Goal: Task Accomplishment & Management: Complete application form

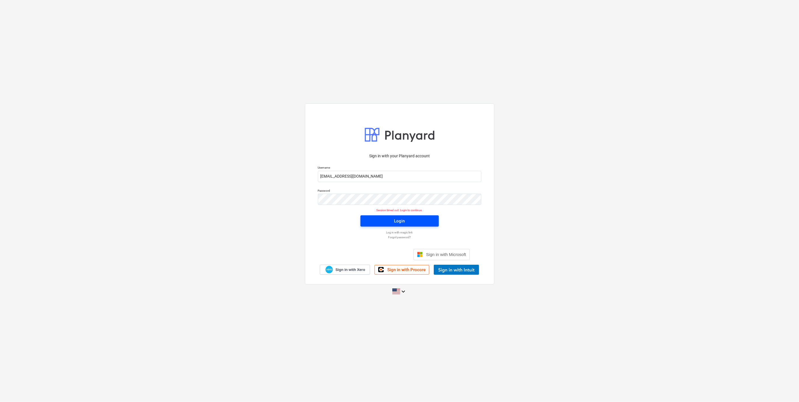
click at [391, 223] on span "Login" at bounding box center [399, 220] width 65 height 7
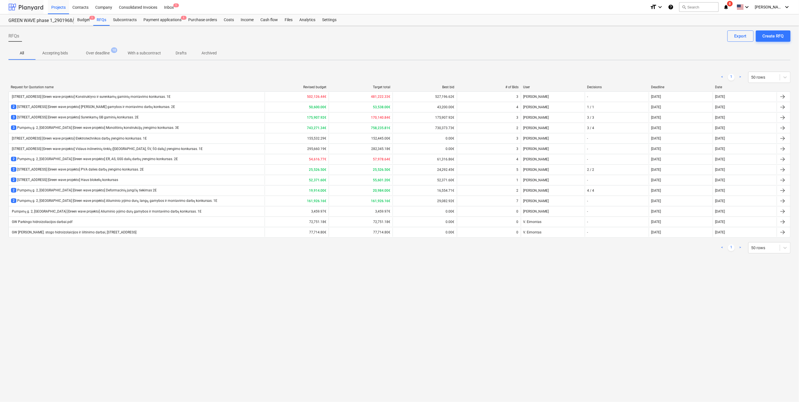
click at [28, 4] on div at bounding box center [25, 7] width 35 height 14
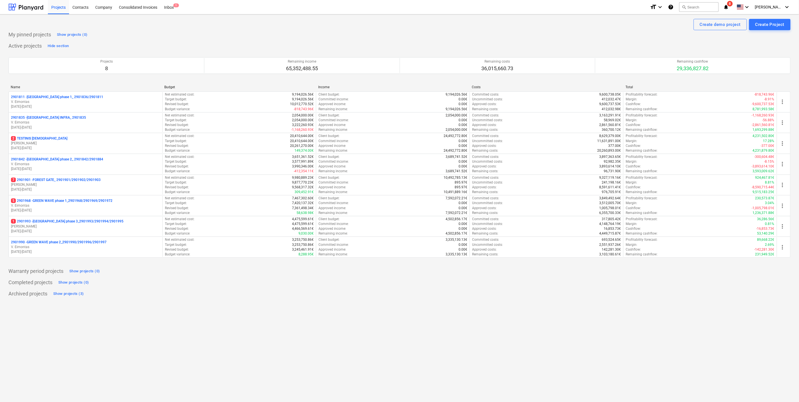
click at [160, 306] on div "Create demo project Create Project My pinned projects Show projects (0) Active …" at bounding box center [399, 208] width 799 height 388
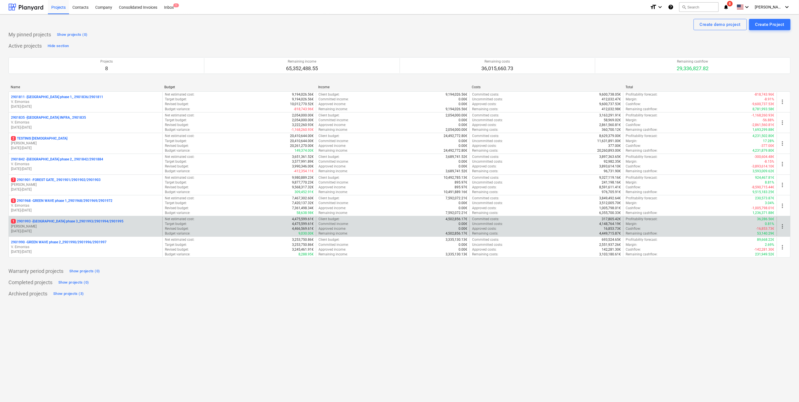
click at [89, 218] on div "1 2901993 - LAKE TOWN phase 3_2901993/2901994/2901995 J. Karalius 01.09.2025 - …" at bounding box center [86, 226] width 154 height 19
click at [89, 221] on p "1 2901993 - LAKE TOWN phase 3_2901993/2901994/2901995" at bounding box center [67, 221] width 112 height 5
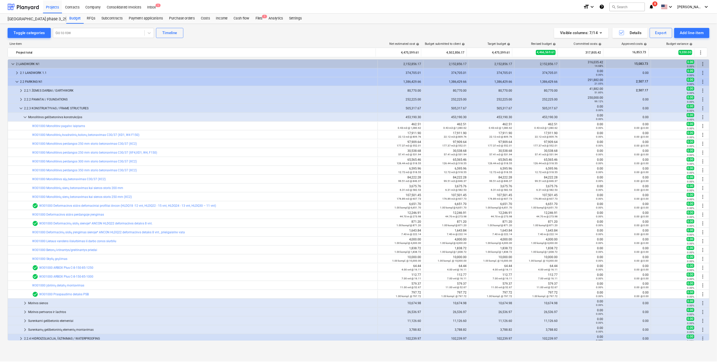
scroll to position [3, 0]
click at [101, 23] on div "RFQs" at bounding box center [101, 19] width 16 height 11
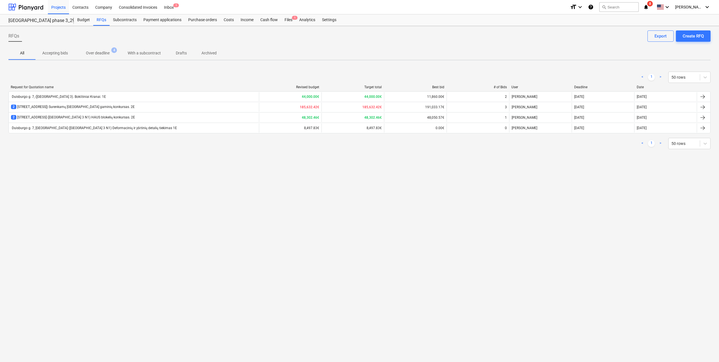
click at [136, 114] on div "2 Duisburgo g. 7, Vilnius (Lake Town 3 N1) HAUS blokelių konkursas. 2E" at bounding box center [134, 117] width 250 height 9
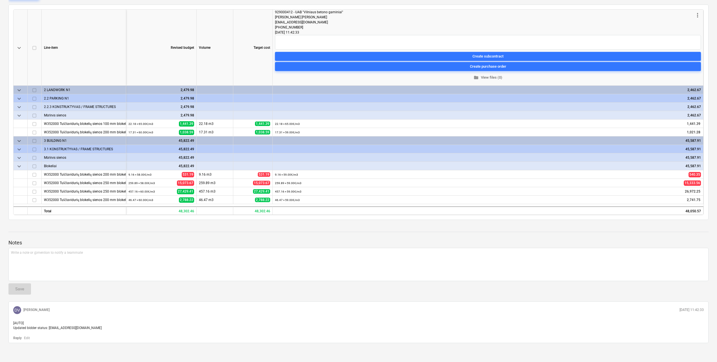
scroll to position [78, 0]
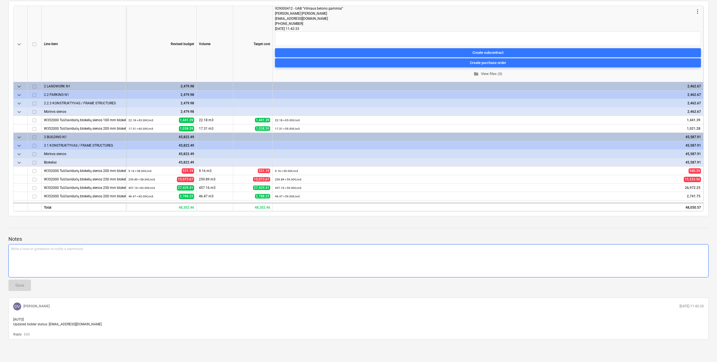
click at [133, 245] on div "Write a note or @mention to notify a teammate ﻿" at bounding box center [358, 260] width 700 height 33
click at [63, 248] on p "Write a note or @mention to notify a teammate ﻿" at bounding box center [358, 249] width 695 height 5
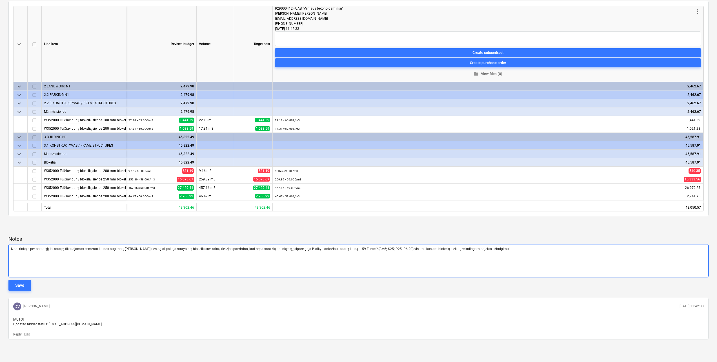
click at [12, 249] on span "Nors rinkoje per pastarąjį laikotarpį fiksuojamas cemento kainos augimas, kuris…" at bounding box center [261, 249] width 500 height 4
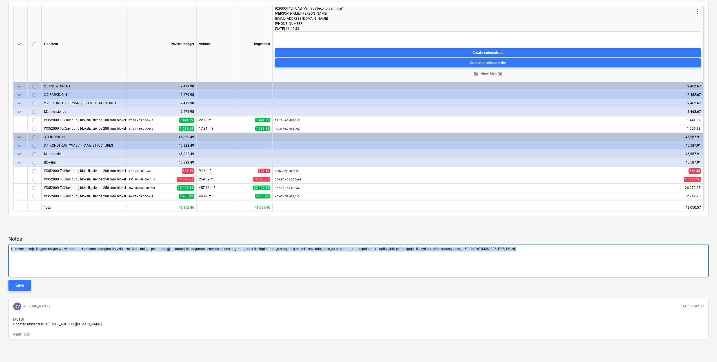
drag, startPoint x: 517, startPoint y: 249, endPoint x: -1, endPoint y: 248, distance: 517.1
click at [0, 248] on html "Projects Contacts Company Consolidated Invoices Inbox 1 format_size keyboard_ar…" at bounding box center [358, 103] width 717 height 362
copy span "Lietuvos rinkoje šis gamintojas yra vienas, todėl konkurse daugiau dalyviu nėra…"
click at [202, 251] on div "Lietuvos rinkoje šis gamintojas yra vienas, todėl konkurse daugiau dalyviu nėra…" at bounding box center [358, 260] width 700 height 33
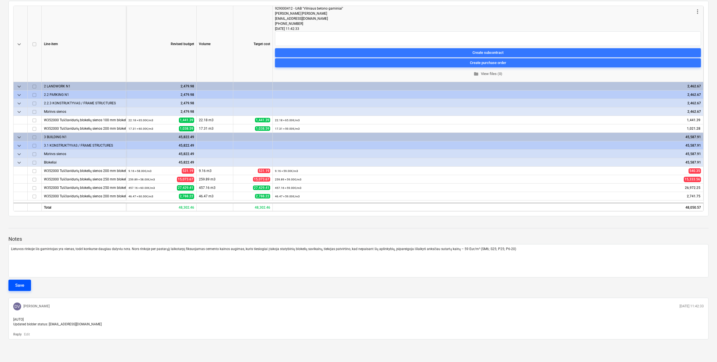
click at [23, 286] on div "Save" at bounding box center [19, 285] width 9 height 7
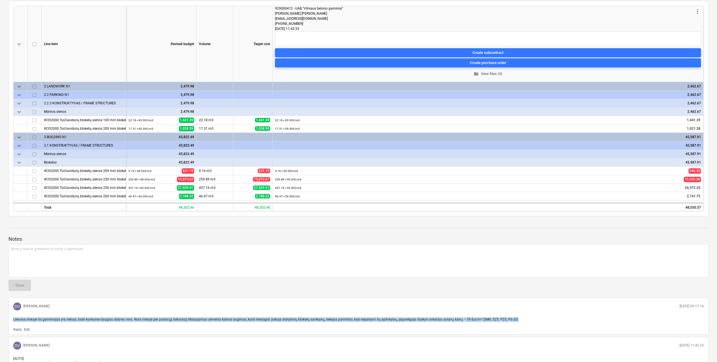
drag, startPoint x: 13, startPoint y: 319, endPoint x: 527, endPoint y: 320, distance: 514.0
click at [527, 320] on div "Lietuvos rinkoje šis gamintojas yra vienas, todėl konkurse daugiau dalyviu nėra…" at bounding box center [358, 319] width 695 height 9
copy span "Lietuvos rinkoje šis gamintojas yra vienas, todėl konkurse daugiau dalyviu nėra…"
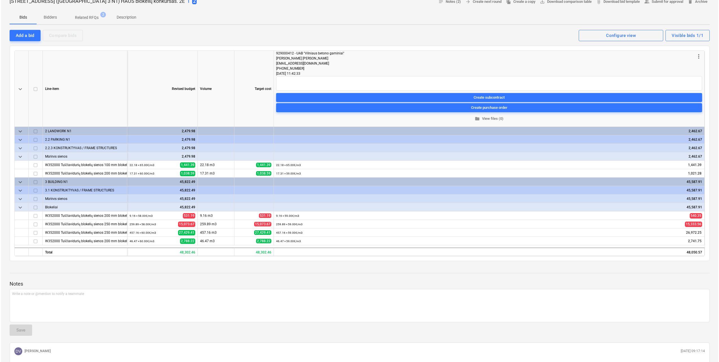
scroll to position [0, 0]
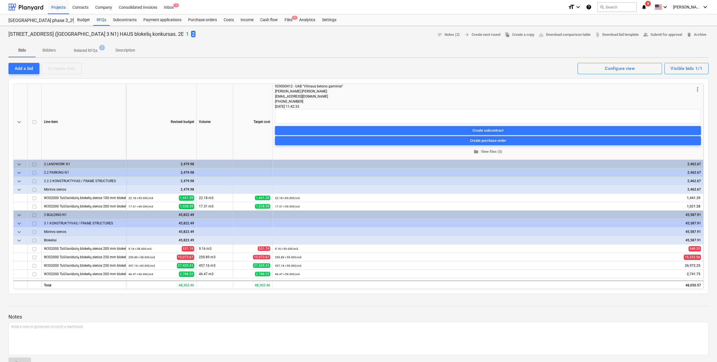
click at [404, 87] on div "929000412 - UAB "Vilniaus betono gaminiai"" at bounding box center [484, 86] width 419 height 5
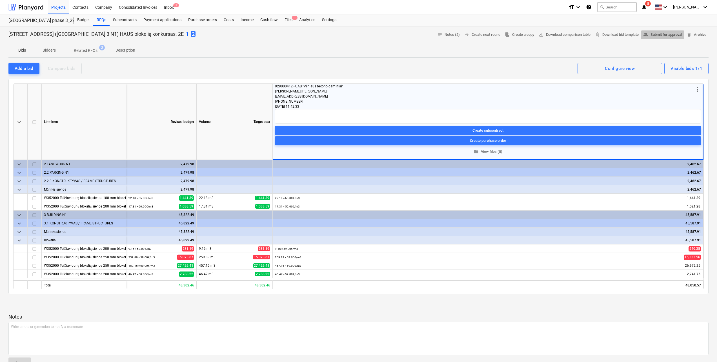
click at [675, 37] on span "people_alt Submit for approval" at bounding box center [662, 35] width 39 height 6
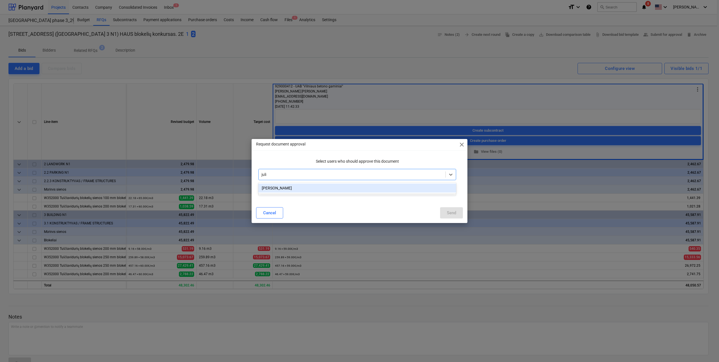
type input "juliu"
type input "vale"
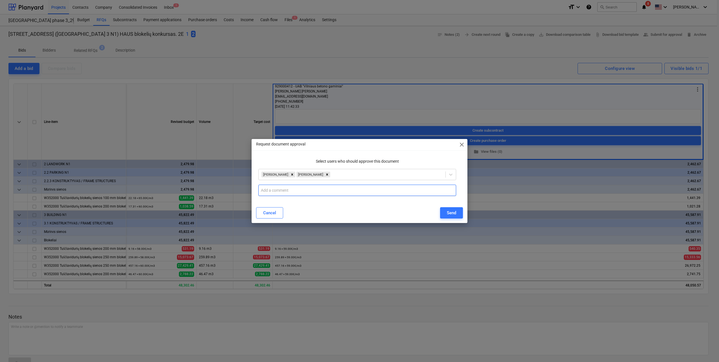
click at [272, 186] on input "text" at bounding box center [357, 190] width 198 height 11
paste input "Lietuvos rinkoje šis gamintojas yra vienas, todėl konkurse daugiau dalyviu nėra…"
type input "Lietuvos rinkoje šis gamintojas yra vienas, todėl konkurse daugiau dalyviu nėra…"
click at [453, 214] on div "Send" at bounding box center [451, 212] width 9 height 7
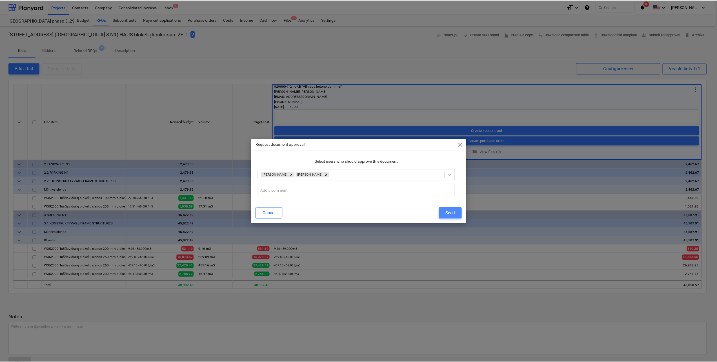
scroll to position [0, 0]
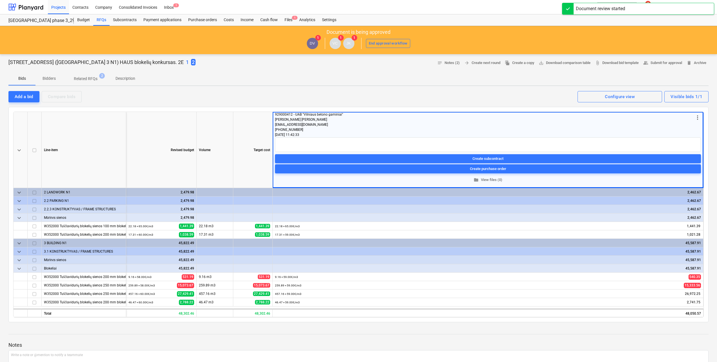
click at [349, 81] on div "Bids Bidders Related RFQs 2 Description" at bounding box center [358, 79] width 700 height 14
click at [99, 22] on div "RFQs" at bounding box center [101, 19] width 16 height 11
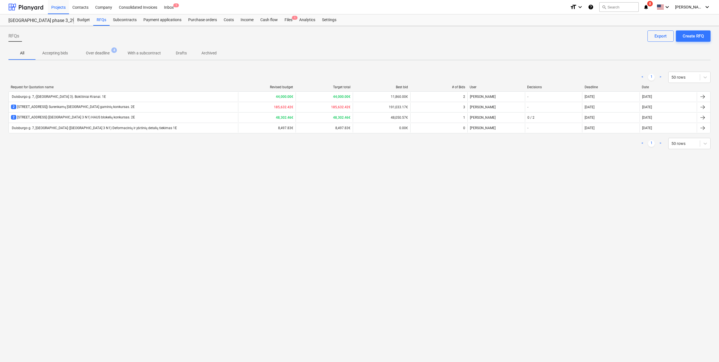
click at [166, 173] on div "RFQs Create RFQ Export All Accepting bids Over deadline 4 With a subcontract Dr…" at bounding box center [359, 194] width 719 height 336
click at [34, 10] on div at bounding box center [25, 7] width 35 height 14
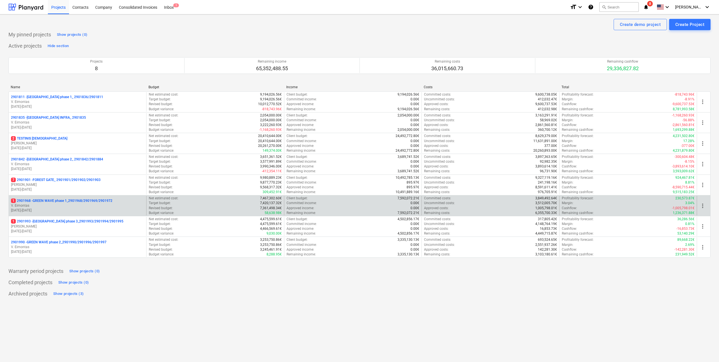
click at [87, 209] on p "[DATE] - [DATE]" at bounding box center [77, 210] width 133 height 5
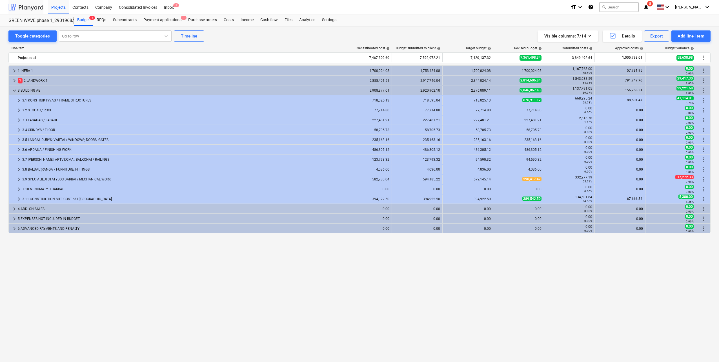
click at [30, 12] on div at bounding box center [25, 7] width 35 height 14
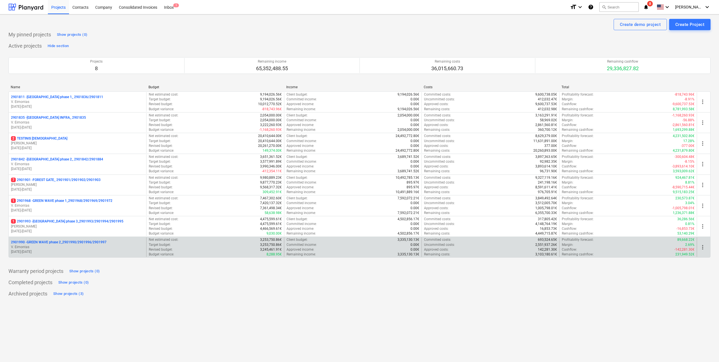
click at [59, 249] on p "V. Eimontas" at bounding box center [77, 247] width 133 height 5
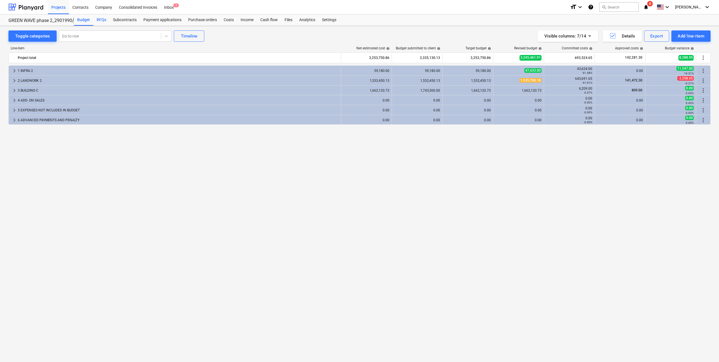
click at [106, 20] on div "RFQs" at bounding box center [101, 19] width 16 height 11
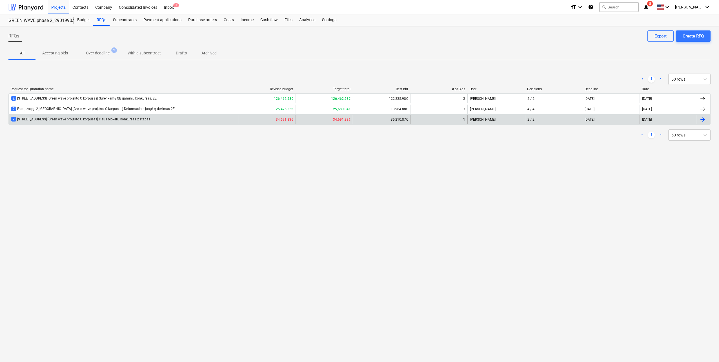
click at [156, 119] on div "2 Pumpėnų g. 2, Vilnius [Green wave projekto C korpusas] Haus blokelių konkursa…" at bounding box center [123, 119] width 229 height 9
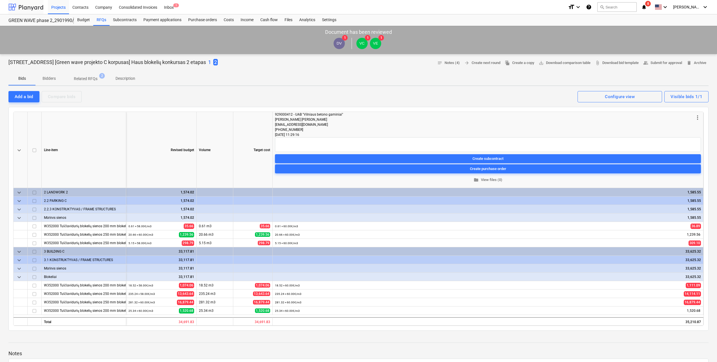
click at [22, 6] on div at bounding box center [25, 7] width 35 height 14
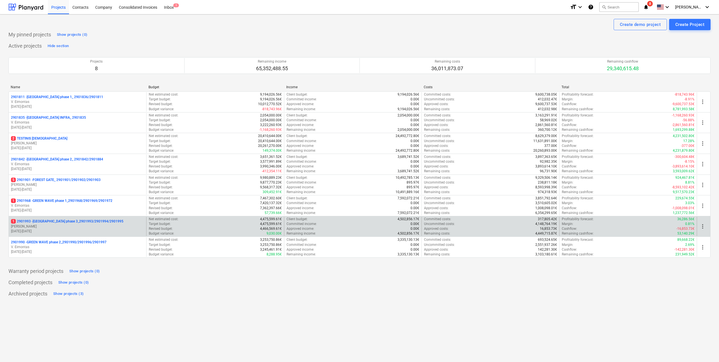
click at [85, 219] on p "1 2901993 - LAKE TOWN phase 3_2901993/2901994/2901995" at bounding box center [67, 221] width 112 height 5
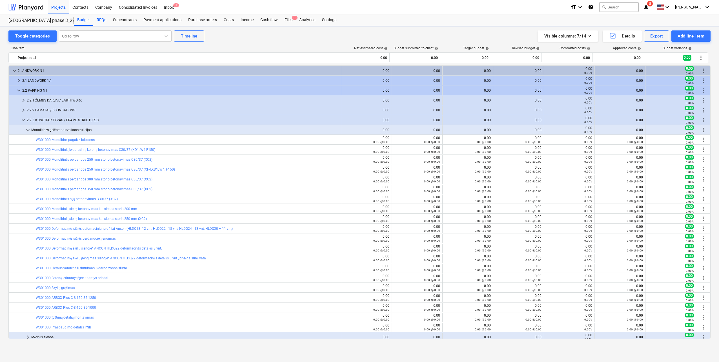
click at [102, 23] on div "RFQs" at bounding box center [101, 19] width 16 height 11
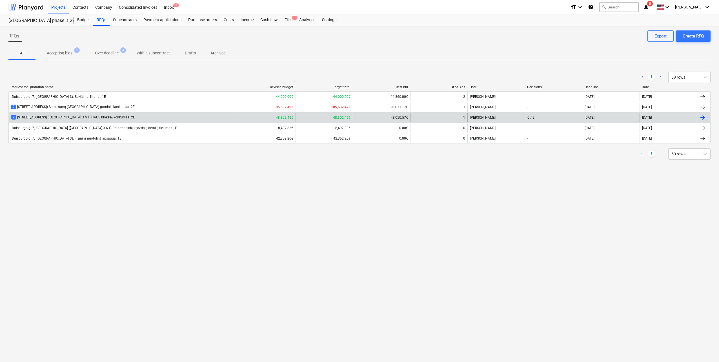
click at [132, 116] on div "2 Duisburgo g. 7, Vilnius (Lake Town 3 N1) HAUS blokelių konkursas. 2E" at bounding box center [123, 117] width 229 height 9
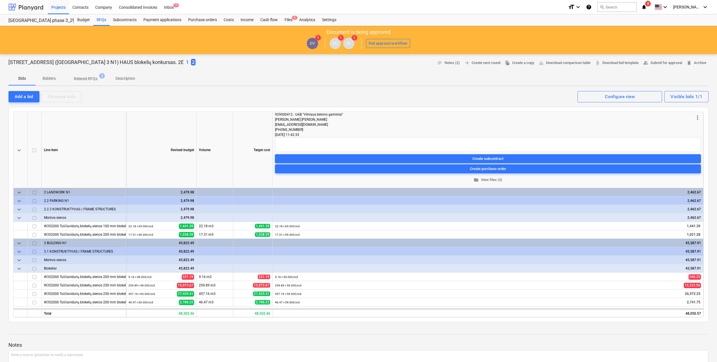
click at [27, 7] on div at bounding box center [25, 7] width 35 height 14
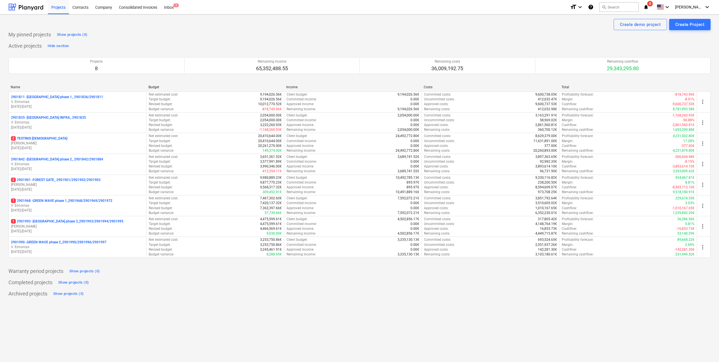
click at [160, 293] on div "Archived projects Show projects (3)" at bounding box center [359, 293] width 702 height 9
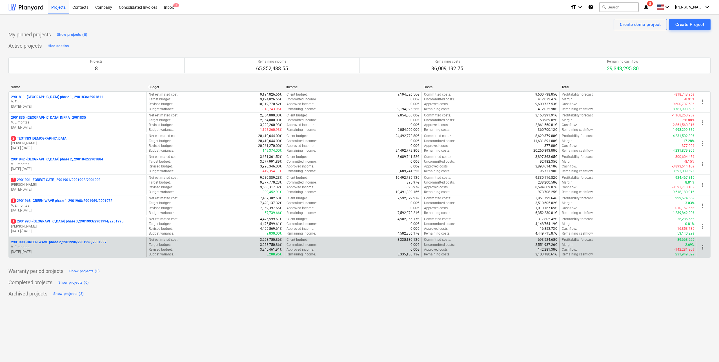
click at [87, 247] on p "V. Eimontas" at bounding box center [77, 247] width 133 height 5
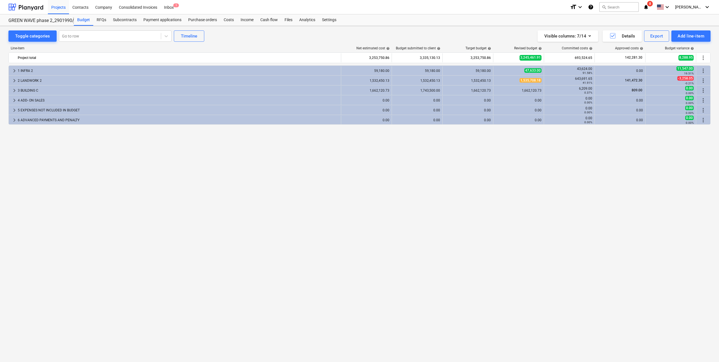
click at [176, 192] on div "keyboard_arrow_right 1 INFRA 2 59,180.00 59,180.00 59,180.00 47,633.00 43,624.0…" at bounding box center [359, 201] width 702 height 273
click at [14, 90] on span "keyboard_arrow_right" at bounding box center [14, 90] width 7 height 7
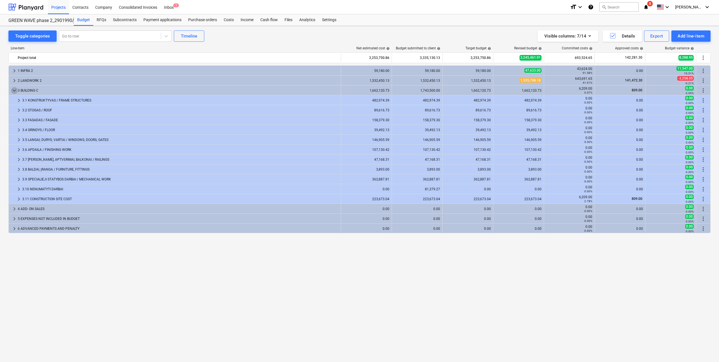
click at [14, 90] on span "keyboard_arrow_down" at bounding box center [14, 90] width 7 height 7
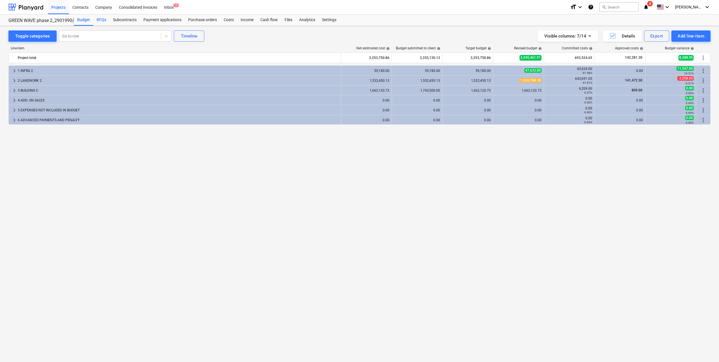
click at [101, 17] on div "RFQs" at bounding box center [101, 19] width 16 height 11
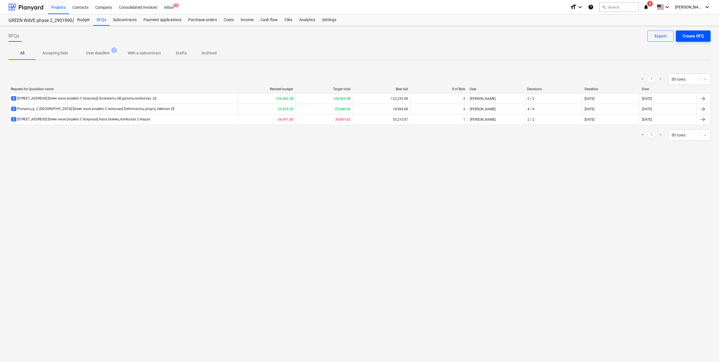
click at [685, 34] on div "Create RFQ" at bounding box center [693, 35] width 21 height 7
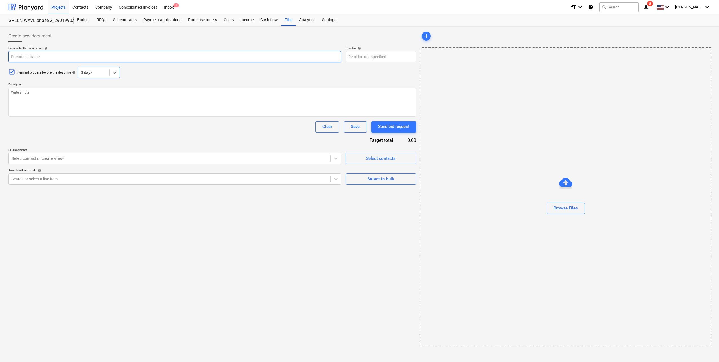
click at [79, 58] on input "text" at bounding box center [174, 56] width 333 height 11
paste input "Pumpėnų g. 2, [GEOGRAPHIC_DATA] [Green wave projekto] Lifto gamybos ir montavim…"
type textarea "x"
type input "Pumpėnų g. 2, [GEOGRAPHIC_DATA] [Green wave projekto] Lifto gamybos ir montavim…"
click at [86, 55] on input "Pumpėnų g. 2, [GEOGRAPHIC_DATA] [Green wave projekto] Lifto gamybos ir montavim…" at bounding box center [174, 56] width 333 height 11
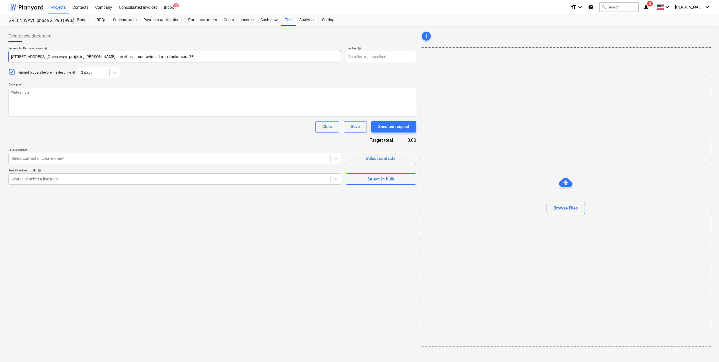
type textarea "x"
type input "Pumpėnų g. 2, Vilnius [Green wave projektoC] Lifto gamybos ir montavimo darbų k…"
type textarea "x"
type input "Pumpėnų g. 2, Vilnius [Green wave projektoC ] Lifto gamybos ir montavimo darbų …"
type textarea "x"
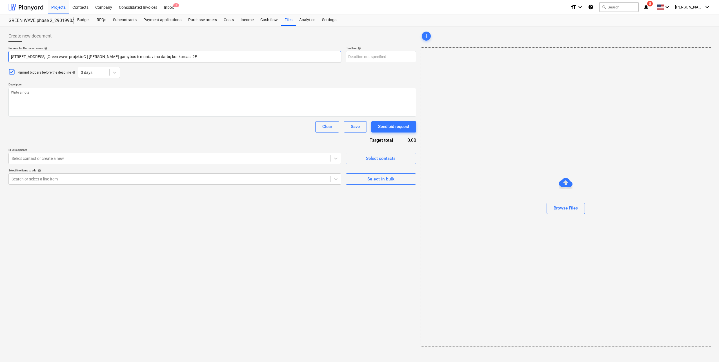
type input "Pumpėnų g. 2, Vilnius [Green wave projektoC] Lifto gamybos ir montavimo darbų k…"
type textarea "x"
type input "Pumpėnų g. 2, [GEOGRAPHIC_DATA] [Green wave projekto] Lifto gamybos ir montavim…"
type textarea "x"
type input "Pumpėnų g. 2, Vilnius [Green wave projekto ] Lifto gamybos ir montavimo darbų k…"
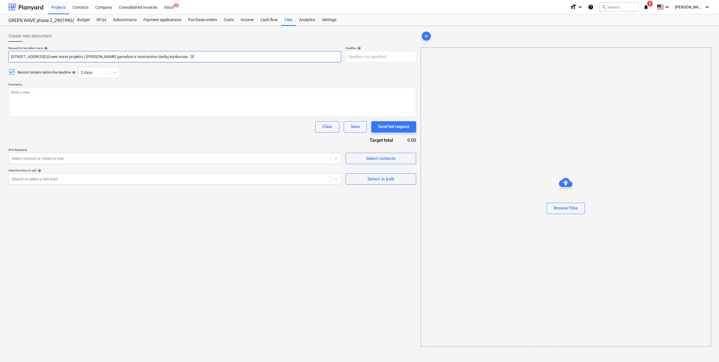
type textarea "x"
type input "Pumpėnų g. 2, Vilnius [Green wave projekto C] Lifto gamybos ir montavimo darbų …"
type textarea "x"
type input "Pumpėnų g. 2, Vilnius [Green wave projekto C ] Lifto gamybos ir montavimo darbų…"
type textarea "x"
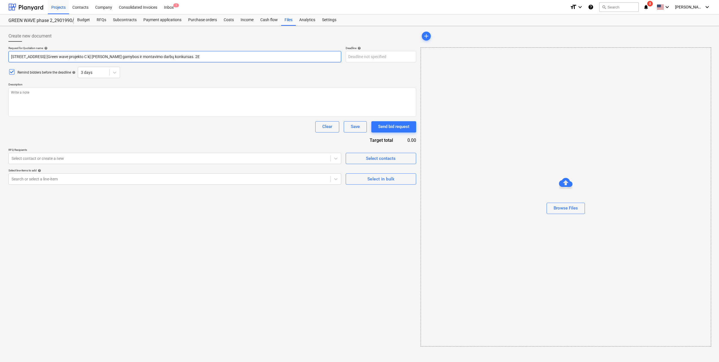
type input "Pumpėnų g. 2, Vilnius [Green wave projekto C ko] Lifto gamybos ir montavimo dar…"
type textarea "x"
type input "Pumpėnų g. 2, Vilnius [Green wave projekto C kor] Lifto gamybos ir montavimo da…"
type textarea "x"
type input "Pumpėnų g. 2, Vilnius [Green wave projekto C korp] Lifto gamybos ir montavimo d…"
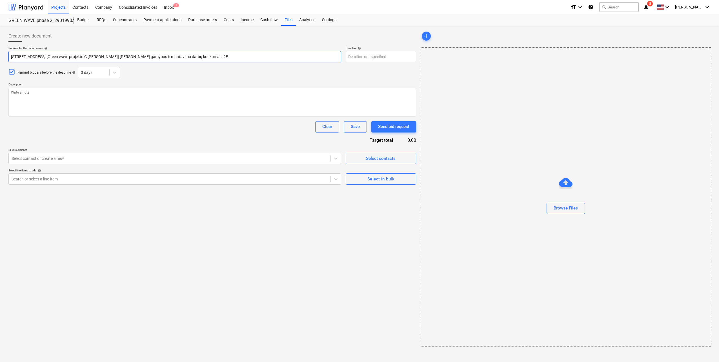
type textarea "x"
type input "Pumpėnų g. 2, Vilnius [Green wave projekto C korpu] Lifto gamybos ir montavimo …"
type textarea "x"
type input "Pumpėnų g. 2, Vilnius [Green wave projekto C korpus] Lifto gamybos ir montavimo…"
type textarea "x"
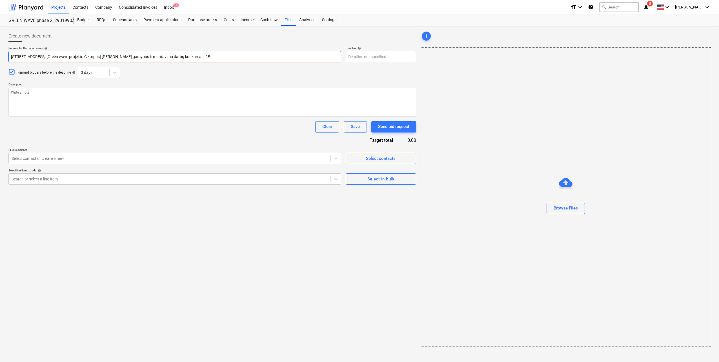
type input "Pumpėnų g. 2, Vilnius [Green wave projekto C korpusa] Lifto gamybos ir montavim…"
type textarea "x"
type input "Pumpėnų g. 2, Vilnius [Green wave projekto C korpusas] Lifto gamybos ir montavi…"
click at [193, 55] on input "Pumpėnų g. 2, Vilnius [Green wave projekto C korpusas] Lifto gamybos ir montavi…" at bounding box center [174, 56] width 333 height 11
type textarea "x"
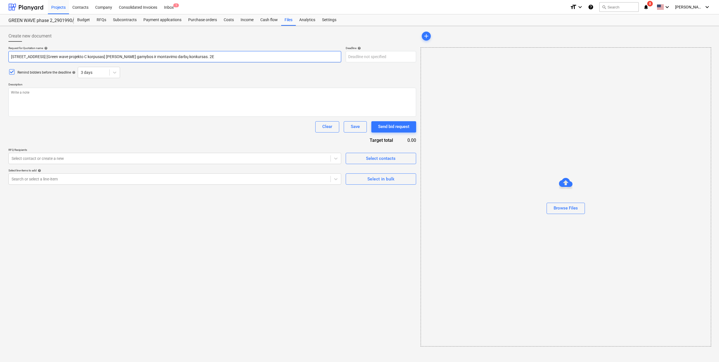
type input "Pumpėnų g. 2, Vilnius [Green wave projekto C korpusas] Lifto gamybos ir montavi…"
type textarea "x"
type input "Pumpėnų g. 2, Vilnius [Green wave projekto C korpusas] Lifto gamybos ir montavi…"
type textarea "x"
type input "Pumpėnų g. 2, Vilnius [Green wave projekto C korpusas] Lifto gamybos ir montavi…"
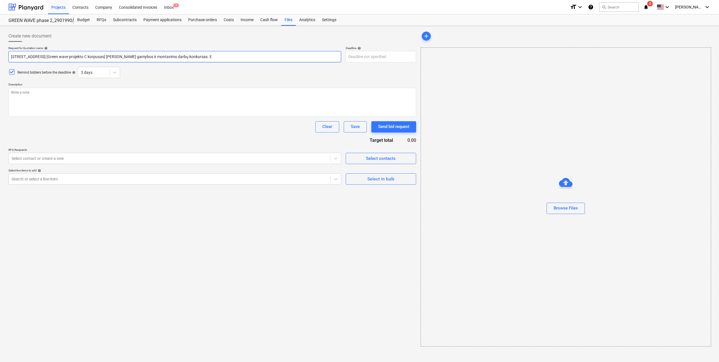
type textarea "x"
type input "Pumpėnų g. 2, Vilnius [Green wave projekto C korpusas] Lifto gamybos ir montavi…"
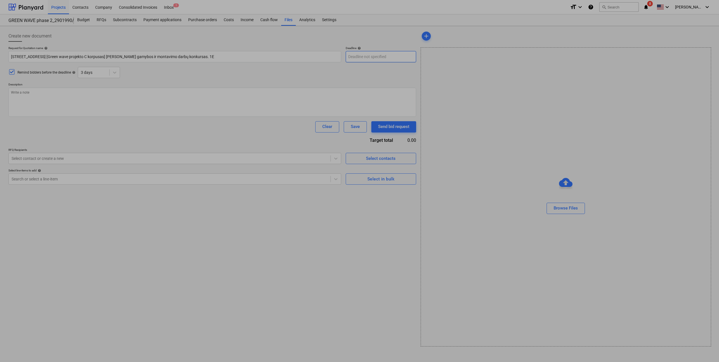
click at [393, 54] on body "Projects Contacts Company Consolidated Invoices Inbox 1 format_size keyboard_ar…" at bounding box center [359, 181] width 719 height 362
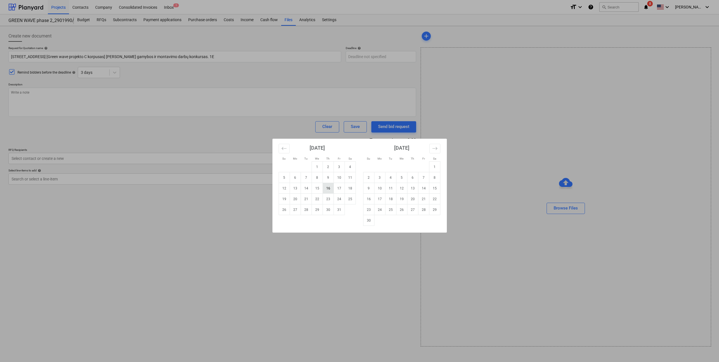
click at [332, 189] on td "16" at bounding box center [328, 188] width 11 height 11
type textarea "x"
type input "16 Oct 2025"
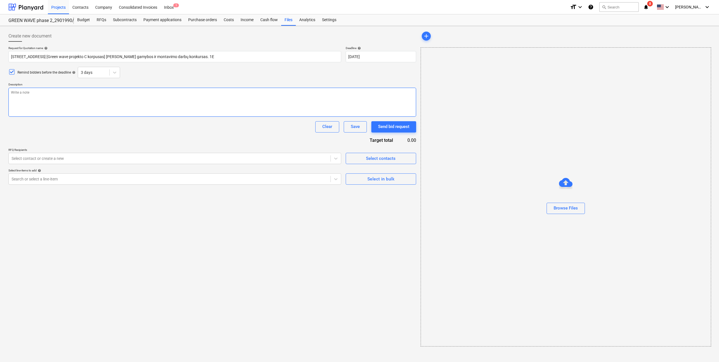
click at [50, 90] on textarea at bounding box center [212, 102] width 408 height 29
paste textarea "Sveiki, Kviečiame Jus dalyvauti rangos darbų konkurse bei pateikti komercinį pa…"
type textarea "x"
type textarea "Sveiki, Kviečiame Jus dalyvauti rangos darbų konkurse bei pateikti komercinį pa…"
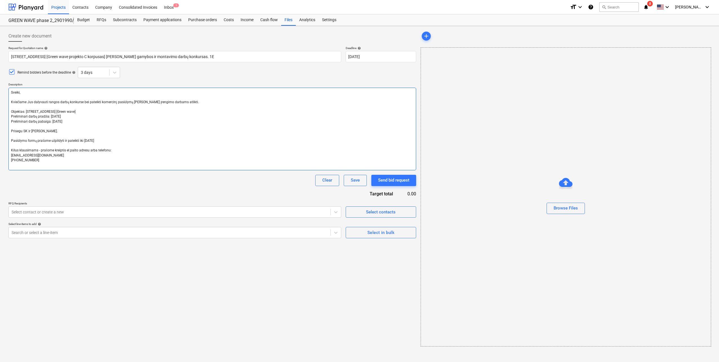
click at [11, 98] on textarea "Sveiki, Kviečiame Jus dalyvauti rangos darbų konkurse bei pateikti komercinį pa…" at bounding box center [212, 129] width 408 height 83
type textarea "x"
type textarea "Sveiki, Kviečiame Jus dalyvauti rangos darbų konkurse bei pateikti komercinį pa…"
click at [77, 112] on textarea "Sveiki, Kviečiame Jus dalyvauti rangos darbų konkurse bei pateikti komercinį pa…" at bounding box center [212, 127] width 408 height 78
type textarea "x"
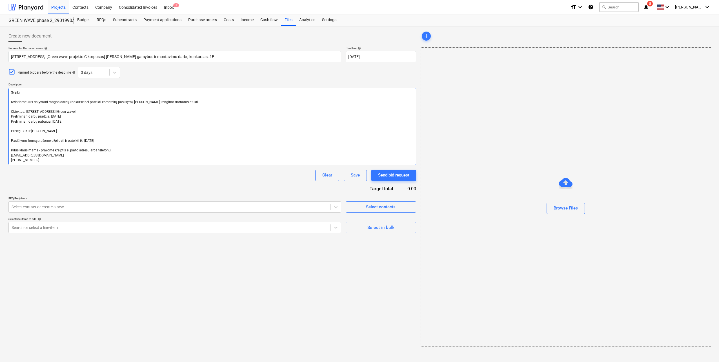
type textarea "Sveiki, Kviečiame Jus dalyvauti rangos darbų konkurse bei pateikti komercinį pa…"
type textarea "x"
type textarea "Sveiki, Kviečiame Jus dalyvauti rangos darbų konkurse bei pateikti komercinį pa…"
type textarea "x"
type textarea "Sveiki, Kviečiame Jus dalyvauti rangos darbų konkurse bei pateikti komercinį pa…"
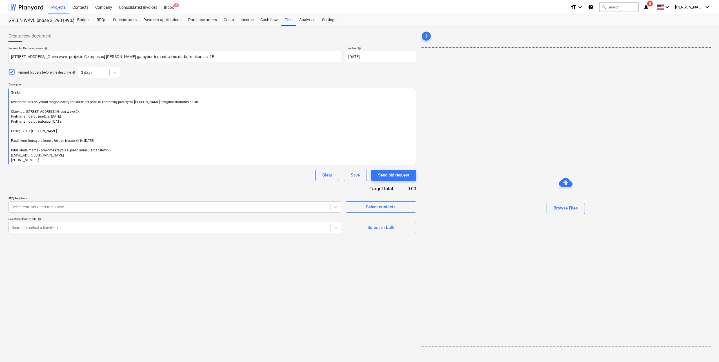
type textarea "x"
type textarea "Sveiki, Kviečiame Jus dalyvauti rangos darbų konkurse bei pateikti komercinį pa…"
type textarea "x"
type textarea "Sveiki, Kviečiame Jus dalyvauti rangos darbų konkurse bei pateikti komercinį pa…"
type textarea "x"
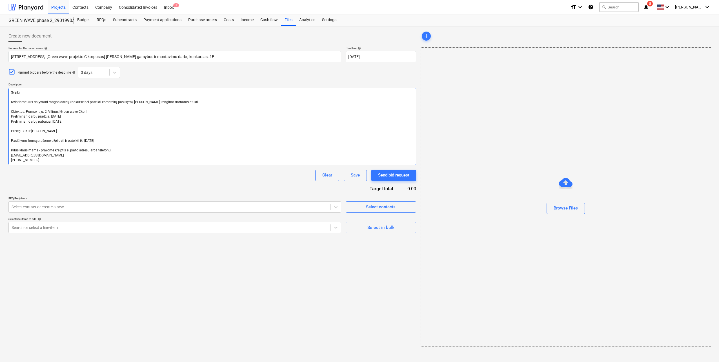
type textarea "Sveiki, Kviečiame Jus dalyvauti rangos darbų konkurse bei pateikti komercinį pa…"
type textarea "x"
type textarea "Sveiki, Kviečiame Jus dalyvauti rangos darbų konkurse bei pateikti komercinį pa…"
type textarea "x"
type textarea "Sveiki, Kviečiame Jus dalyvauti rangos darbų konkurse bei pateikti komercinį pa…"
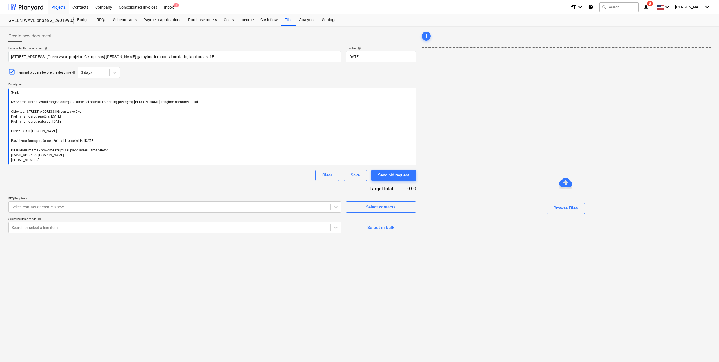
type textarea "x"
type textarea "Sveiki, Kviečiame Jus dalyvauti rangos darbų konkurse bei pateikti komercinį pa…"
type textarea "x"
type textarea "Sveiki, Kviečiame Jus dalyvauti rangos darbų konkurse bei pateikti komercinį pa…"
type textarea "x"
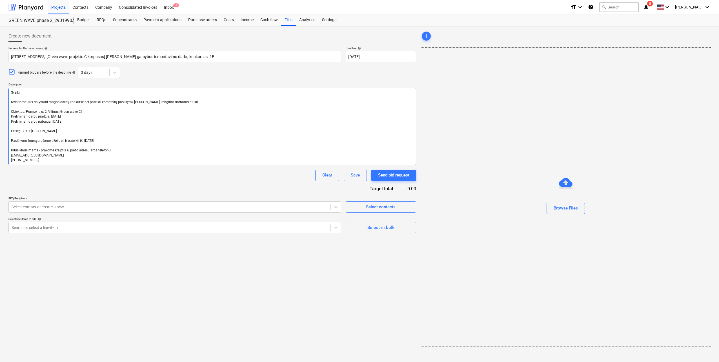
type textarea "Sveiki, Kviečiame Jus dalyvauti rangos darbų konkurse bei pateikti komercinį pa…"
type textarea "x"
type textarea "Sveiki, Kviečiame Jus dalyvauti rangos darbų konkurse bei pateikti komercinį pa…"
type textarea "x"
type textarea "Sveiki, Kviečiame Jus dalyvauti rangos darbų konkurse bei pateikti komercinį pa…"
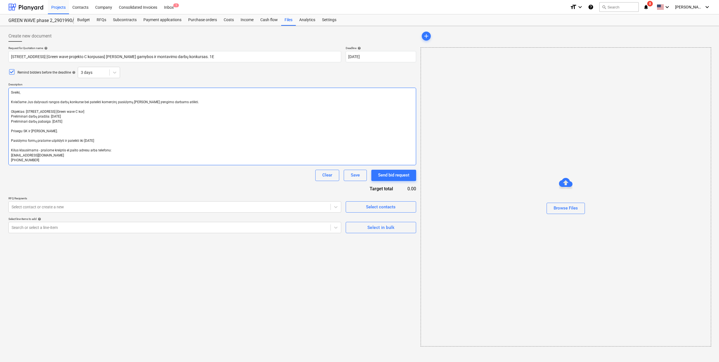
type textarea "x"
type textarea "Sveiki, Kviečiame Jus dalyvauti rangos darbų konkurse bei pateikti komercinį pa…"
type textarea "x"
type textarea "Sveiki, Kviečiame Jus dalyvauti rangos darbų konkurse bei pateikti komercinį pa…"
type textarea "x"
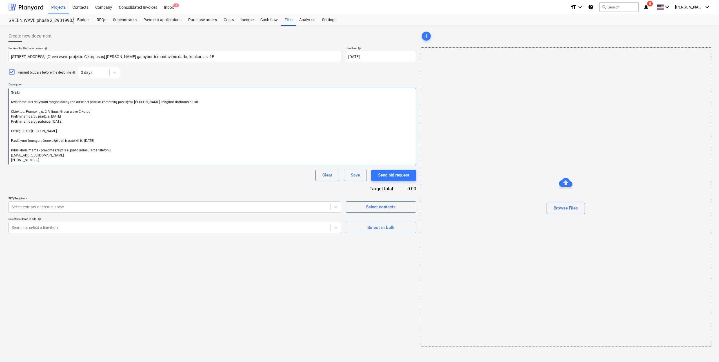
type textarea "Sveiki, Kviečiame Jus dalyvauti rangos darbų konkurse bei pateikti komercinį pa…"
type textarea "x"
type textarea "Sveiki, Kviečiame Jus dalyvauti rangos darbų konkurse bei pateikti komercinį pa…"
type textarea "x"
click at [72, 129] on textarea "Sveiki, Kviečiame Jus dalyvauti rangos darbų konkurse bei pateikti komercinį pa…" at bounding box center [212, 127] width 408 height 78
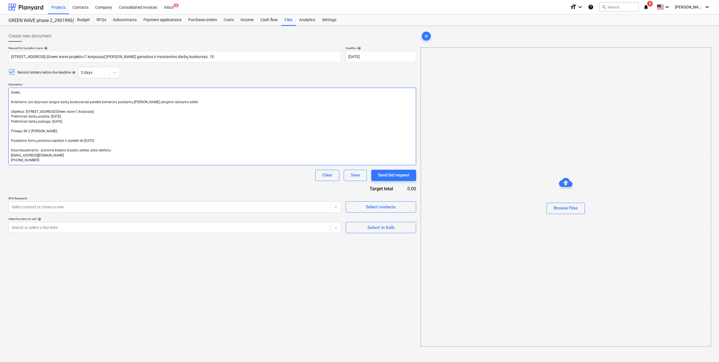
click at [70, 131] on textarea "Sveiki, Kviečiame Jus dalyvauti rangos darbų konkurse bei pateikti komercinį pa…" at bounding box center [212, 127] width 408 height 78
type textarea "Sveiki, Kviečiame Jus dalyvauti rangos darbų konkurse bei pateikti komercinį pa…"
click at [383, 230] on div "Select in bulk" at bounding box center [380, 227] width 27 height 7
type textarea "x"
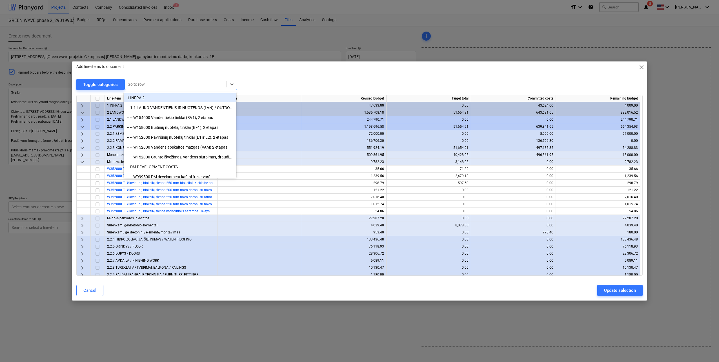
click at [167, 83] on div at bounding box center [176, 84] width 96 height 6
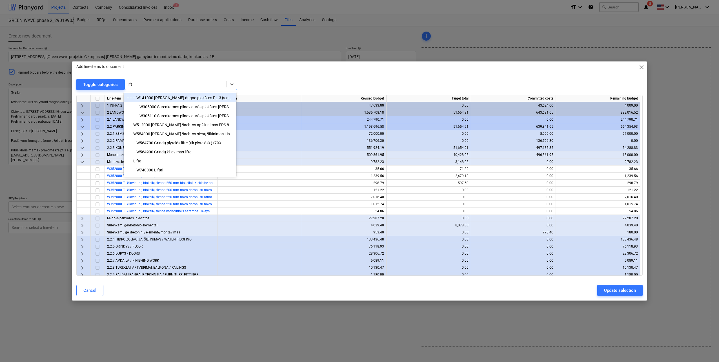
type input "lifta"
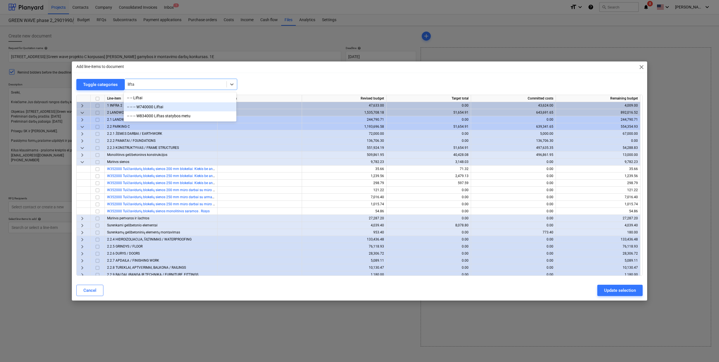
click at [176, 107] on div "-- -- -- W740000 Liftai" at bounding box center [180, 106] width 113 height 9
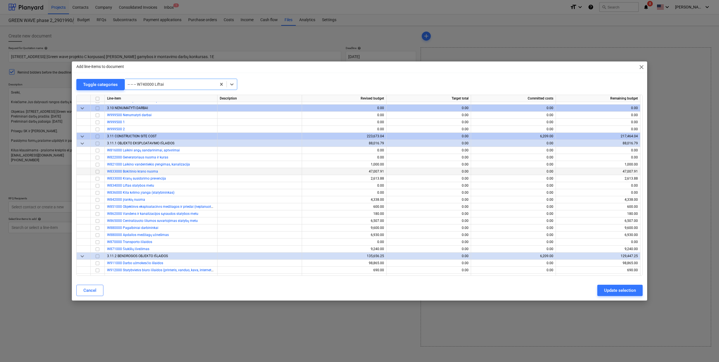
scroll to position [2945, 0]
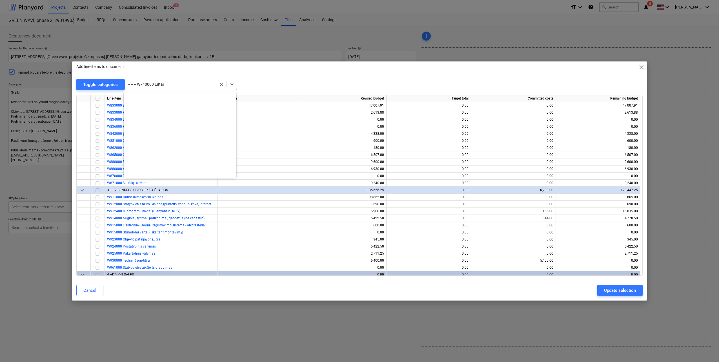
click at [178, 86] on div at bounding box center [171, 84] width 86 height 6
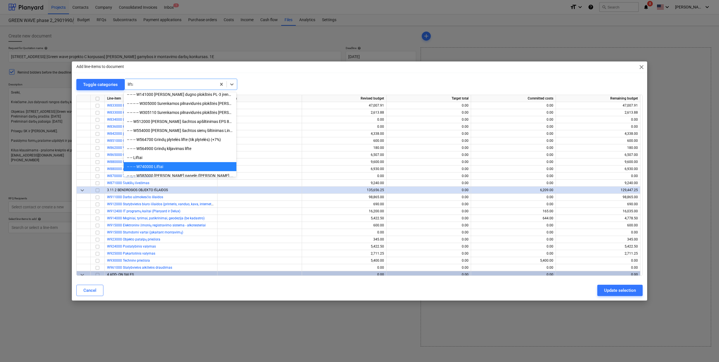
scroll to position [0, 0]
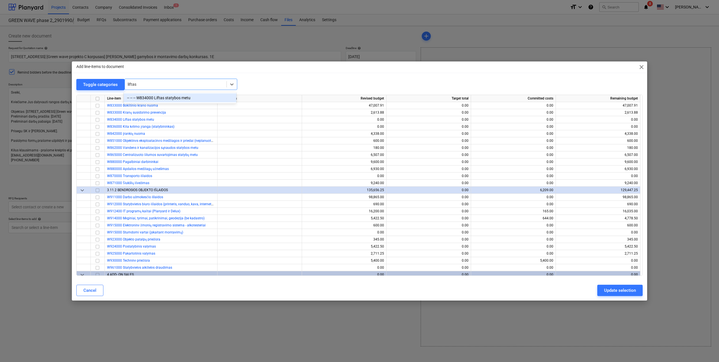
type input "liftas"
click at [213, 70] on div "Add line-items to document close" at bounding box center [359, 66] width 575 height 11
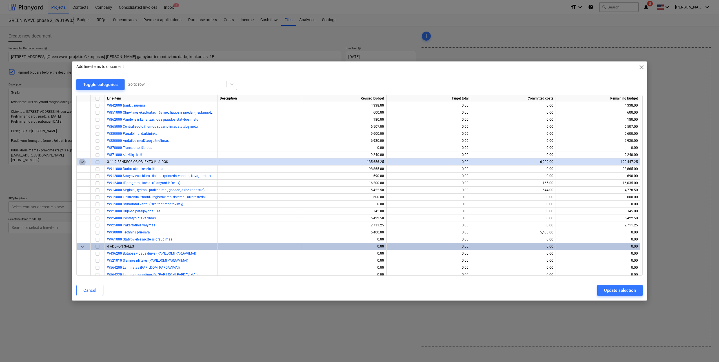
click at [83, 161] on span "keyboard_arrow_down" at bounding box center [82, 162] width 7 height 7
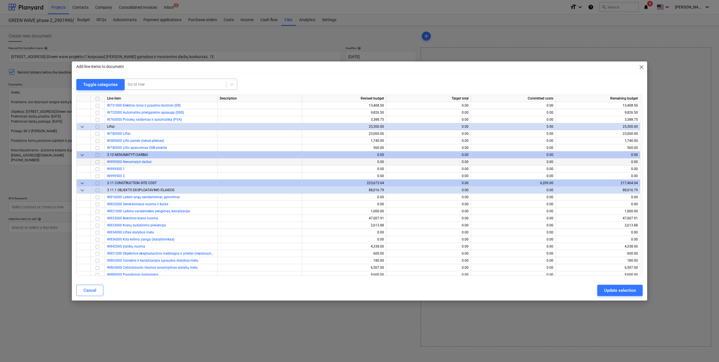
scroll to position [2748, 0]
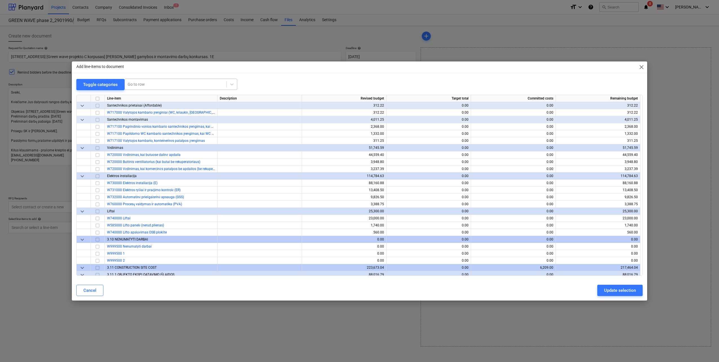
click at [98, 211] on input "checkbox" at bounding box center [97, 211] width 7 height 7
click at [621, 291] on div "Update selection" at bounding box center [620, 290] width 32 height 7
type textarea "x"
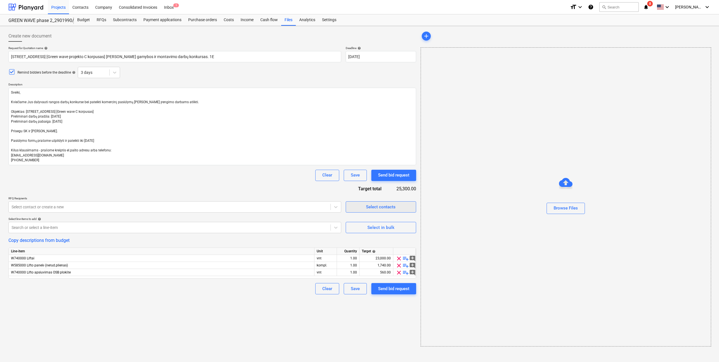
click at [391, 206] on div "Select contacts" at bounding box center [381, 206] width 30 height 7
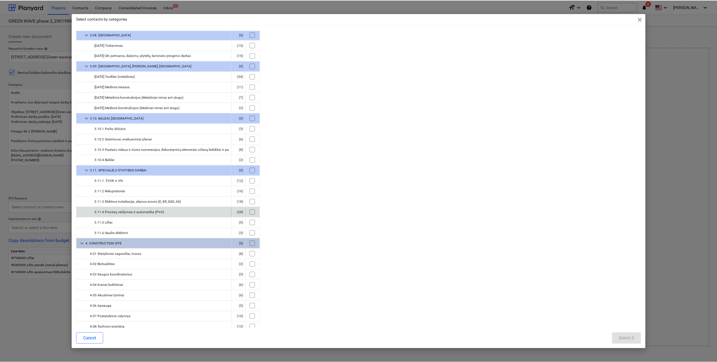
scroll to position [366, 0]
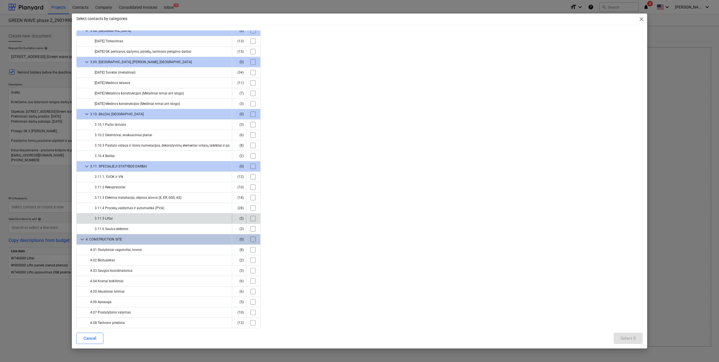
click at [252, 219] on input "checkbox" at bounding box center [253, 218] width 9 height 9
checkbox input "true"
click at [626, 337] on div "Select 5" at bounding box center [629, 338] width 16 height 7
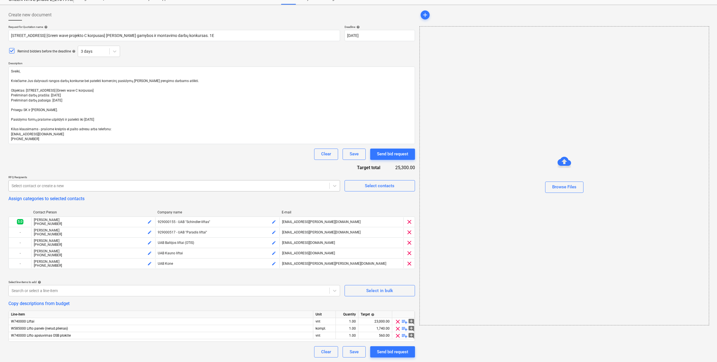
scroll to position [0, 0]
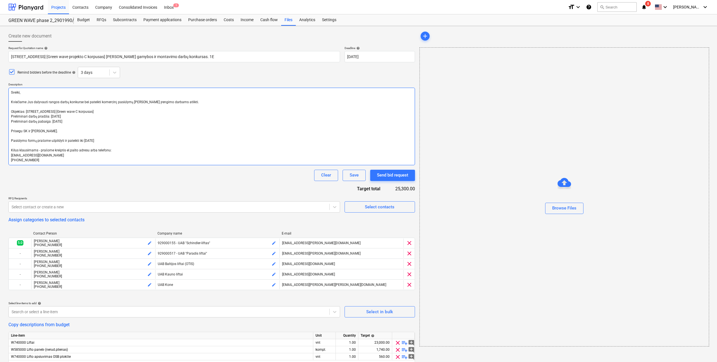
click at [97, 140] on textarea "Sveiki, Kviečiame Jus dalyvauti rangos darbų konkurse bei pateikti komercinį pa…" at bounding box center [211, 127] width 407 height 78
type textarea "x"
type textarea "Sveiki, Kviečiame Jus dalyvauti rangos darbų konkurse bei pateikti komercinį pa…"
type textarea "x"
type textarea "Sveiki, Kviečiame Jus dalyvauti rangos darbų konkurse bei pateikti komercinį pa…"
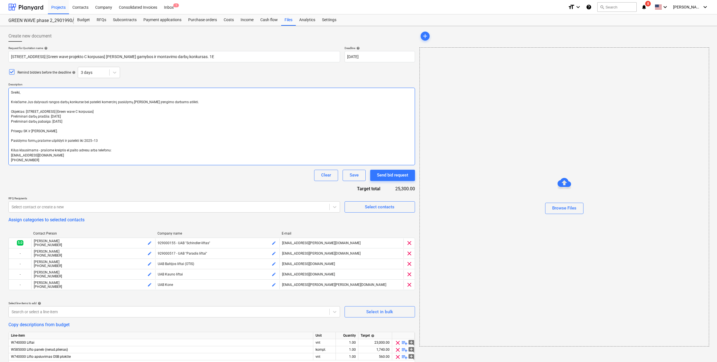
type textarea "x"
type textarea "Sveiki, Kviečiame Jus dalyvauti rangos darbų konkurse bei pateikti komercinį pa…"
type textarea "x"
type textarea "Sveiki, Kviečiame Jus dalyvauti rangos darbų konkurse bei pateikti komercinį pa…"
type textarea "x"
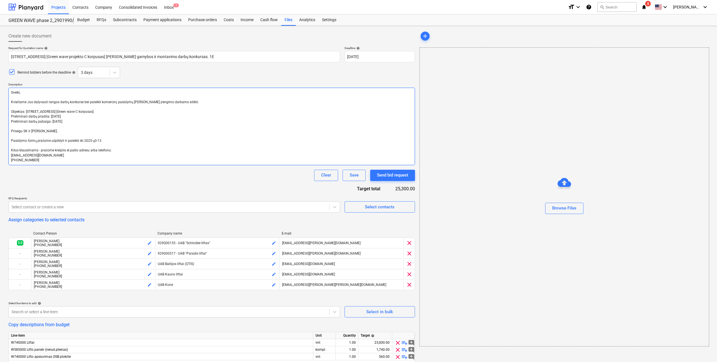
type textarea "Sveiki, Kviečiame Jus dalyvauti rangos darbų konkurse bei pateikti komercinį pa…"
type textarea "x"
type textarea "Sveiki, Kviečiame Jus dalyvauti rangos darbų konkurse bei pateikti komercinį pa…"
type textarea "x"
type textarea "Sveiki, Kviečiame Jus dalyvauti rangos darbų konkurse bei pateikti komercinį pa…"
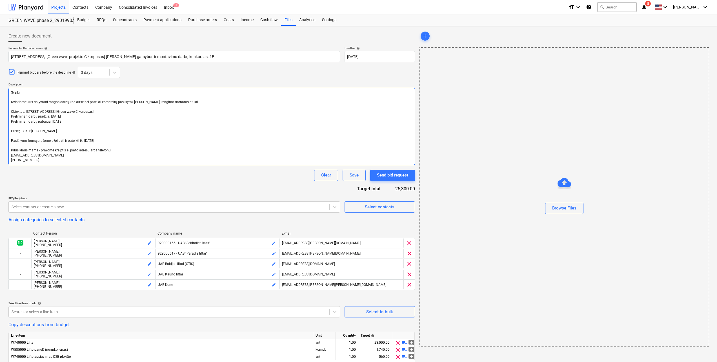
type textarea "x"
type textarea "Sveiki, Kviečiame Jus dalyvauti rangos darbų konkurse bei pateikti komercinį pa…"
type textarea "x"
type textarea "Sveiki, Kviečiame Jus dalyvauti rangos darbų konkurse bei pateikti komercinį pa…"
type textarea "x"
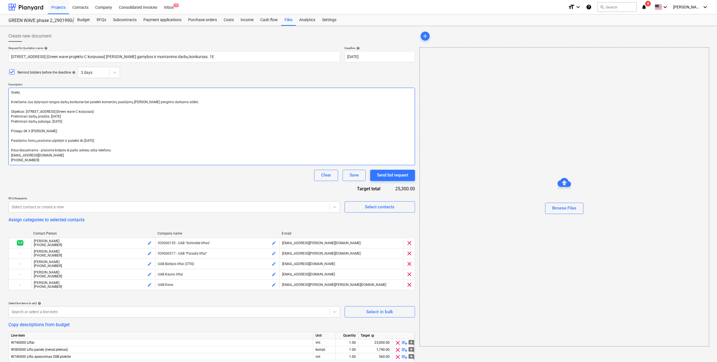
type textarea "Sveiki, Kviečiame Jus dalyvauti rangos darbų konkurse bei pateikti komercinį pa…"
type textarea "x"
type textarea "Sveiki, Kviečiame Jus dalyvauti rangos darbų konkurse bei pateikti komercinį pa…"
type textarea "x"
type textarea "Sveiki, Kviečiame Jus dalyvauti rangos darbų konkurse bei pateikti komercinį pa…"
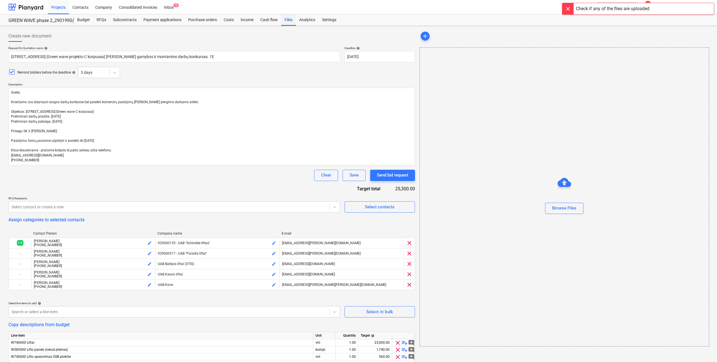
type textarea "x"
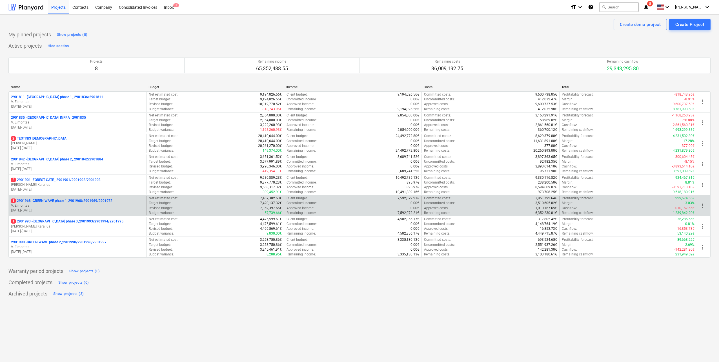
click at [104, 208] on p "[DATE] - [DATE]" at bounding box center [77, 210] width 133 height 5
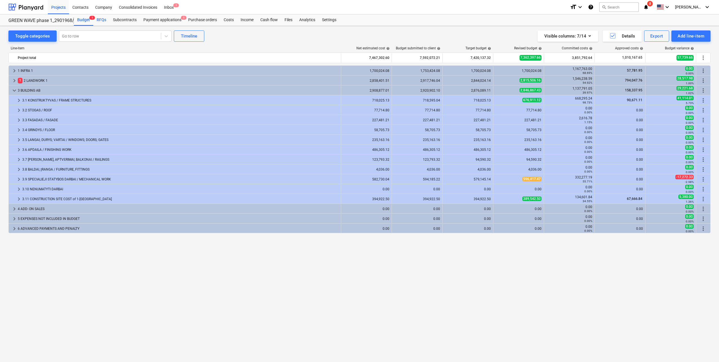
click at [103, 25] on div "RFQs" at bounding box center [101, 19] width 16 height 11
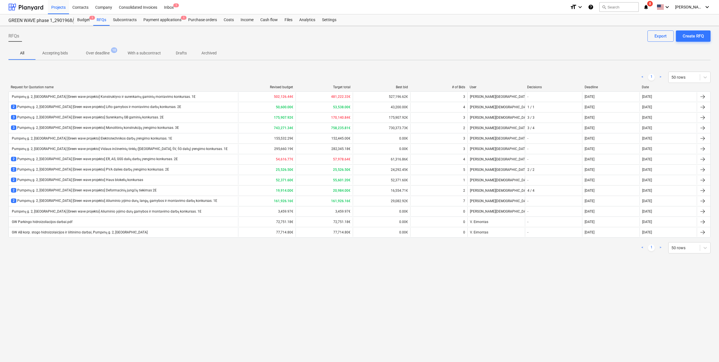
click at [164, 258] on div "< 1 > 50 rows Request for Quotation name Revised budget Target total Best bid #…" at bounding box center [359, 162] width 702 height 195
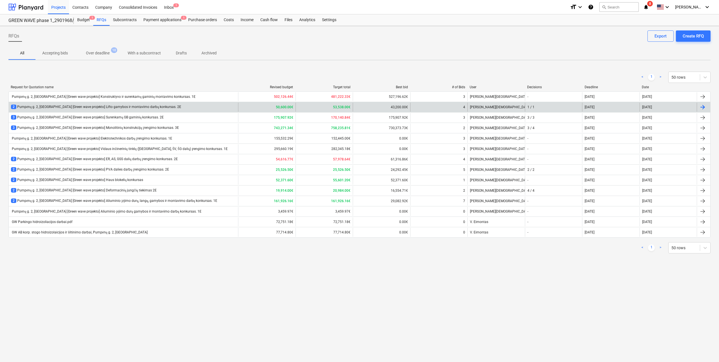
click at [133, 110] on div "2 Pumpėnų g. 2, [GEOGRAPHIC_DATA] [Green wave projekto] Lifto gamybos ir montav…" at bounding box center [123, 107] width 229 height 9
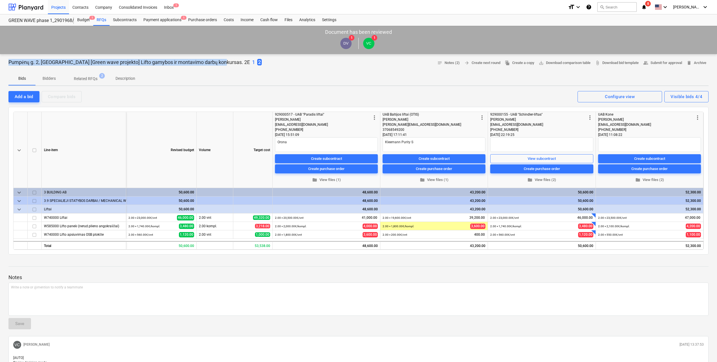
drag, startPoint x: 9, startPoint y: 61, endPoint x: 218, endPoint y: 65, distance: 208.3
click at [218, 65] on p "Pumpėnų g. 2, [GEOGRAPHIC_DATA] [Green wave projekto] Lifto gamybos ir montavim…" at bounding box center [129, 62] width 242 height 7
copy p "Pumpėnų g. 2, [GEOGRAPHIC_DATA] [Green wave projekto] Lifto gamybos ir montavim…"
type textarea "x"
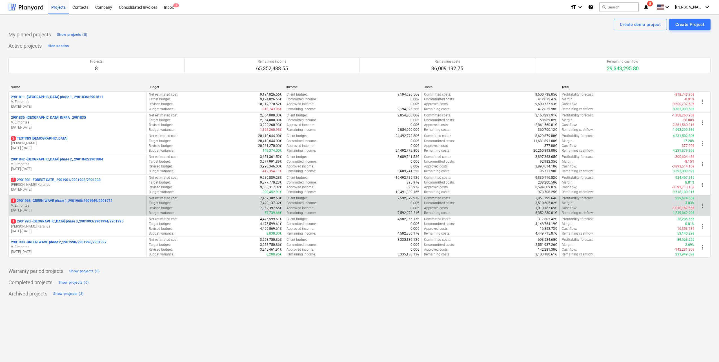
click at [84, 211] on p "[DATE] - [DATE]" at bounding box center [77, 210] width 133 height 5
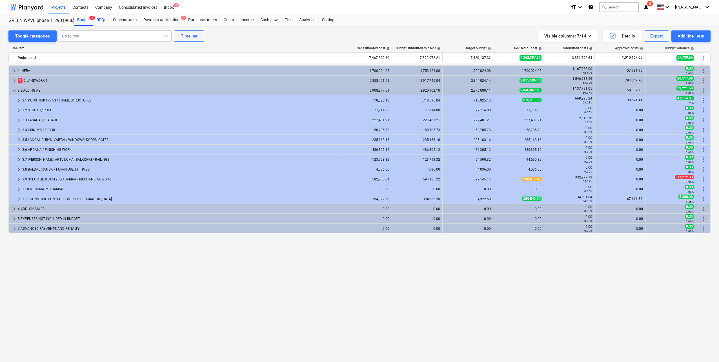
click at [105, 18] on div "RFQs" at bounding box center [101, 19] width 16 height 11
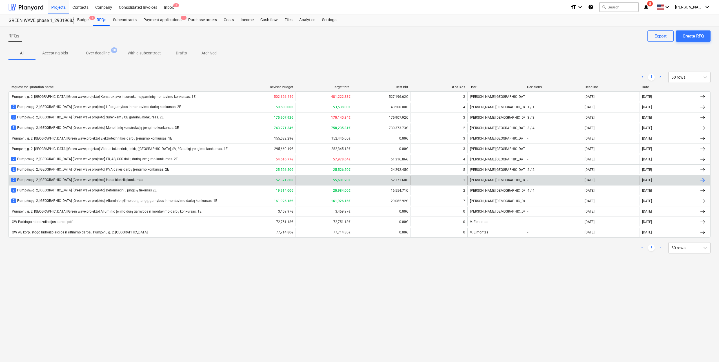
click at [97, 179] on div "2 Pumpėnų g. 2, Vilnius [Green wave projekto] Haus blokelių konkursas" at bounding box center [77, 180] width 132 height 5
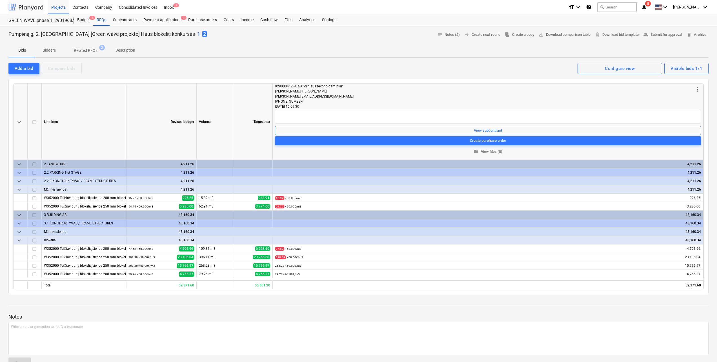
click at [28, 6] on div at bounding box center [25, 7] width 35 height 14
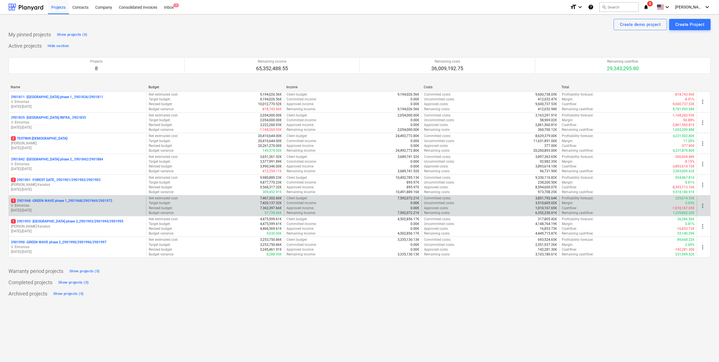
click at [94, 206] on p "V. Eimontas" at bounding box center [77, 205] width 133 height 5
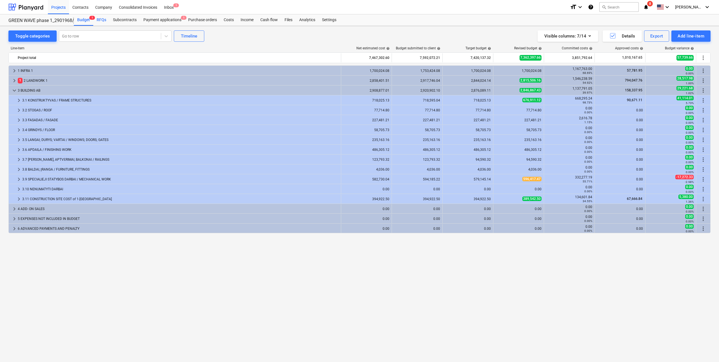
click at [102, 23] on div "RFQs" at bounding box center [101, 19] width 16 height 11
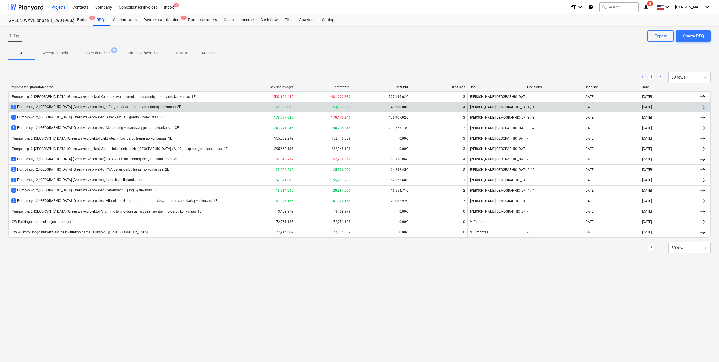
click at [161, 107] on div "2 Pumpėnų g. 2, [GEOGRAPHIC_DATA] [Green wave projekto] Lifto gamybos ir montav…" at bounding box center [123, 107] width 229 height 9
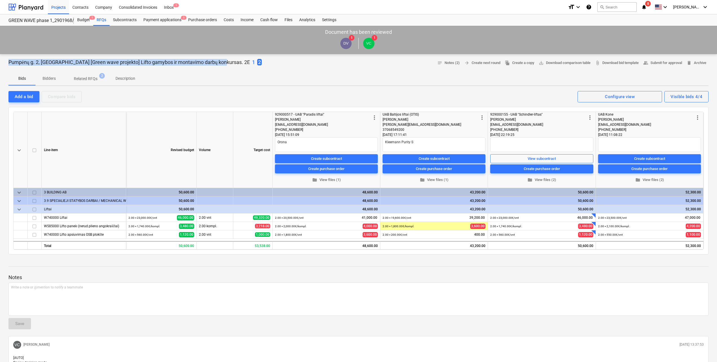
drag, startPoint x: 8, startPoint y: 62, endPoint x: 218, endPoint y: 64, distance: 209.7
click at [218, 64] on p "Pumpėnų g. 2, [GEOGRAPHIC_DATA] [Green wave projekto] Lifto gamybos ir montavim…" at bounding box center [129, 62] width 242 height 7
copy p "Pumpėnų g. 2, [GEOGRAPHIC_DATA] [Green wave projekto] Lifto gamybos ir montavim…"
click at [35, 8] on div at bounding box center [25, 7] width 35 height 14
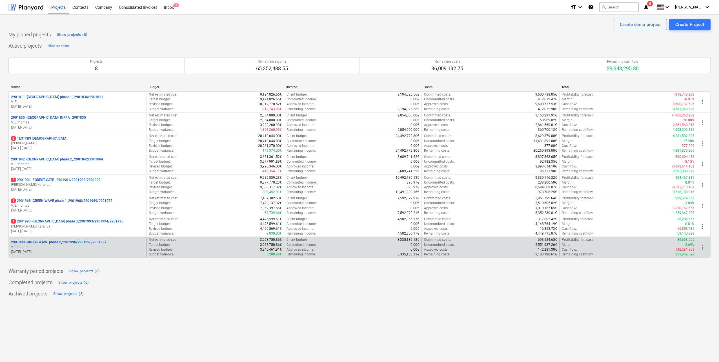
click at [52, 244] on p "2901990 - GREEN WAVE phase 2_2901990/2901996/2901997" at bounding box center [59, 242] width 96 height 5
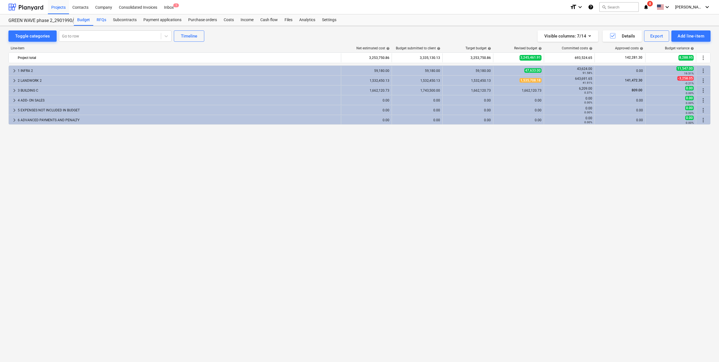
click at [97, 24] on div "RFQs" at bounding box center [101, 19] width 16 height 11
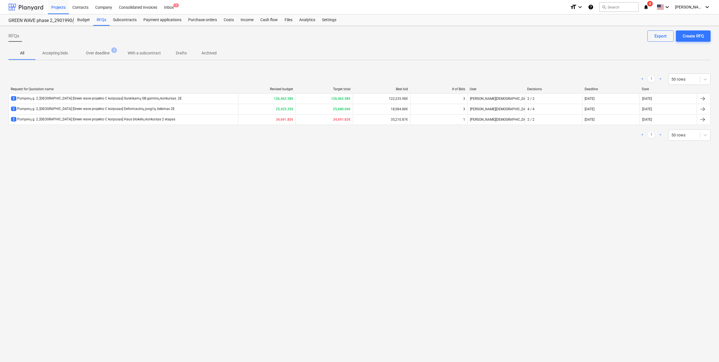
click at [22, 5] on div at bounding box center [25, 7] width 35 height 14
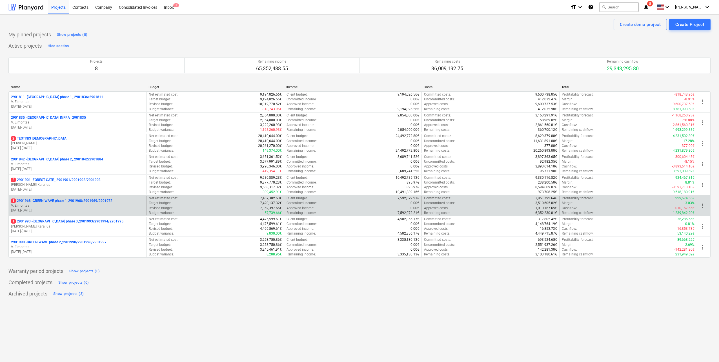
click at [83, 202] on p "1 2901968 - GREEN WAVE phase 1_2901968/2901969/2901972" at bounding box center [61, 200] width 101 height 5
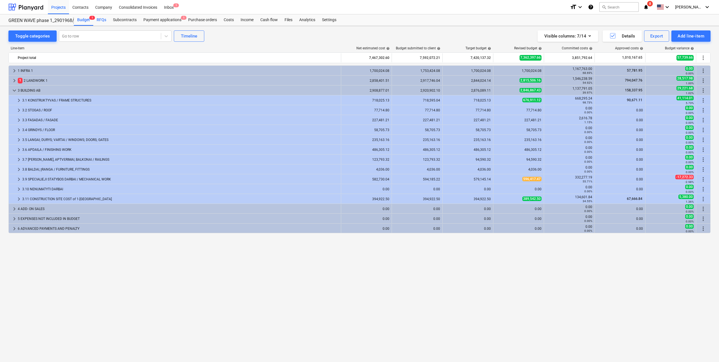
click at [97, 18] on div "RFQs" at bounding box center [101, 19] width 16 height 11
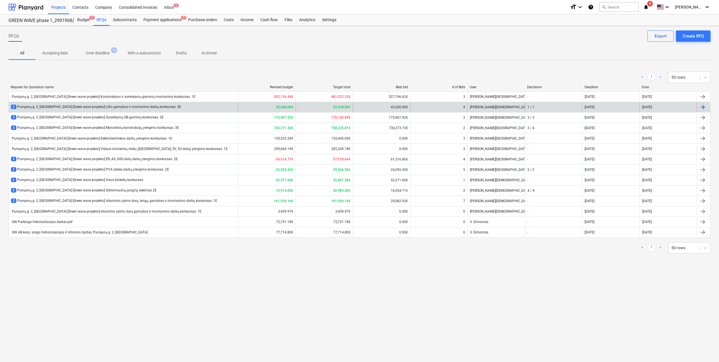
click at [130, 110] on div "2 Pumpėnų g. 2, [GEOGRAPHIC_DATA] [Green wave projekto] Lifto gamybos ir montav…" at bounding box center [123, 107] width 229 height 9
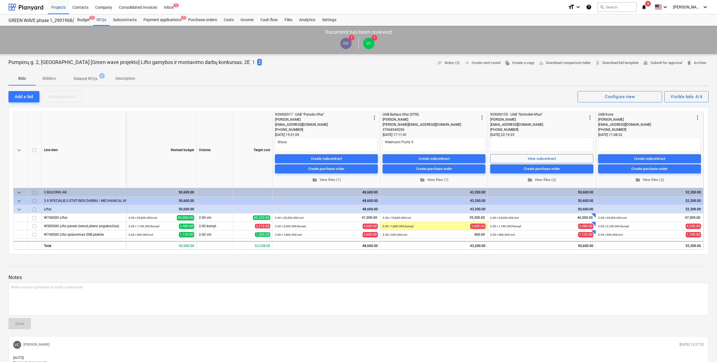
type textarea "x"
click at [120, 78] on p "Description" at bounding box center [126, 79] width 20 height 6
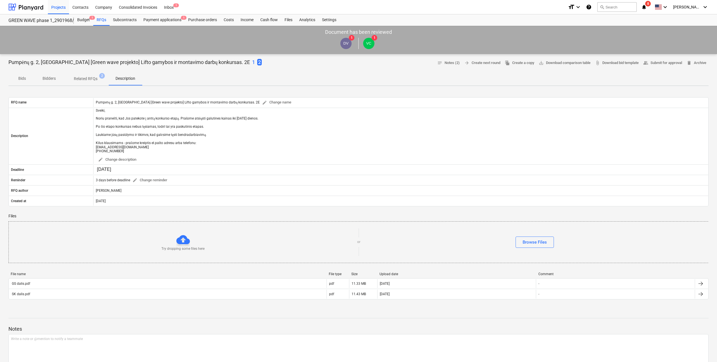
click at [220, 61] on div "Pumpėnų g. 2, Vilnius [Green wave projekto] Lifto gamybos ir montavimo darbų ko…" at bounding box center [134, 62] width 253 height 7
click at [252, 62] on p "1" at bounding box center [253, 62] width 3 height 7
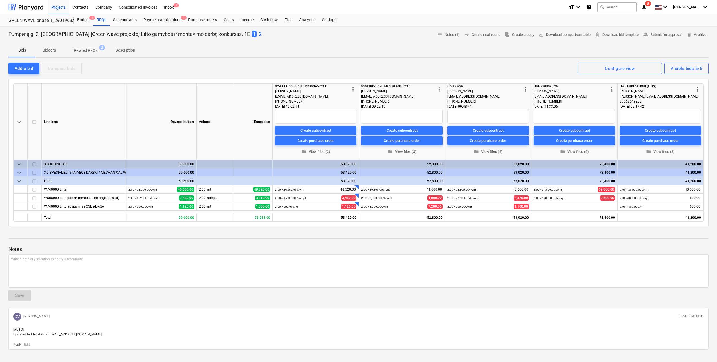
click at [118, 50] on p "Description" at bounding box center [126, 50] width 20 height 6
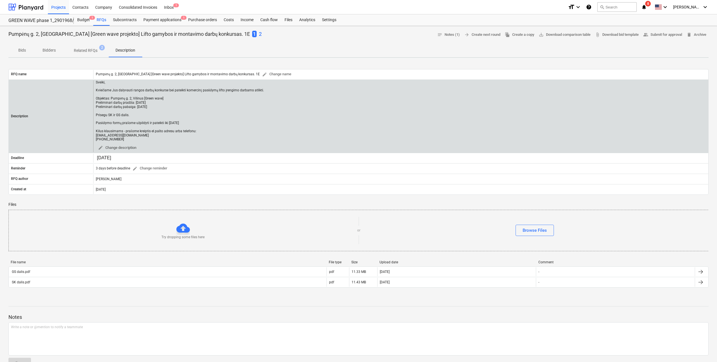
drag, startPoint x: 139, startPoint y: 138, endPoint x: 91, endPoint y: 85, distance: 71.9
click at [91, 85] on div "Description Sveiki, Kviečiame Jus dalyvauti rangos darbų konkurse bei pateikti …" at bounding box center [359, 116] width 700 height 72
copy div "Sveiki, Kviečiame Jus dalyvauti rangos darbų konkurse bei pateikti komercinį pa…"
